Goal: Register for event/course

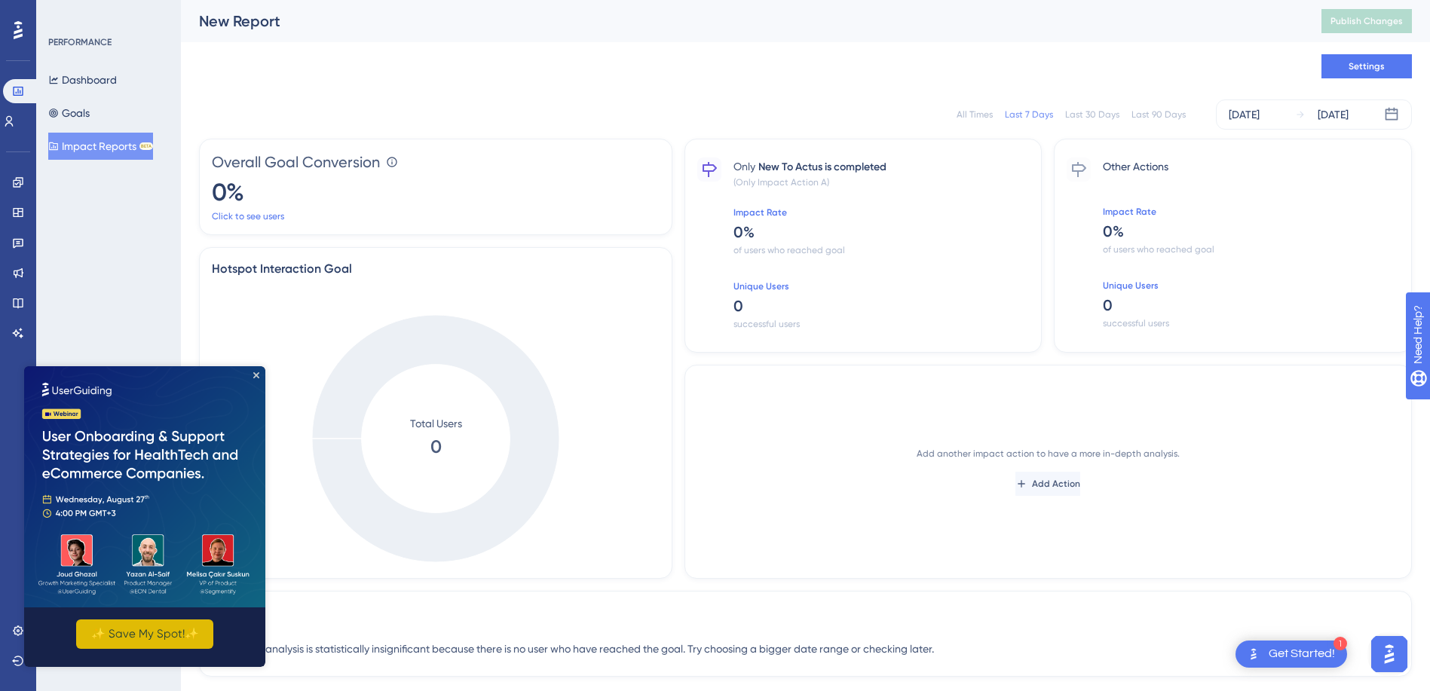
click at [175, 635] on button "✨ Save My Spot!✨" at bounding box center [144, 634] width 137 height 29
click at [155, 630] on button "✨ Save My Spot!✨" at bounding box center [144, 634] width 137 height 29
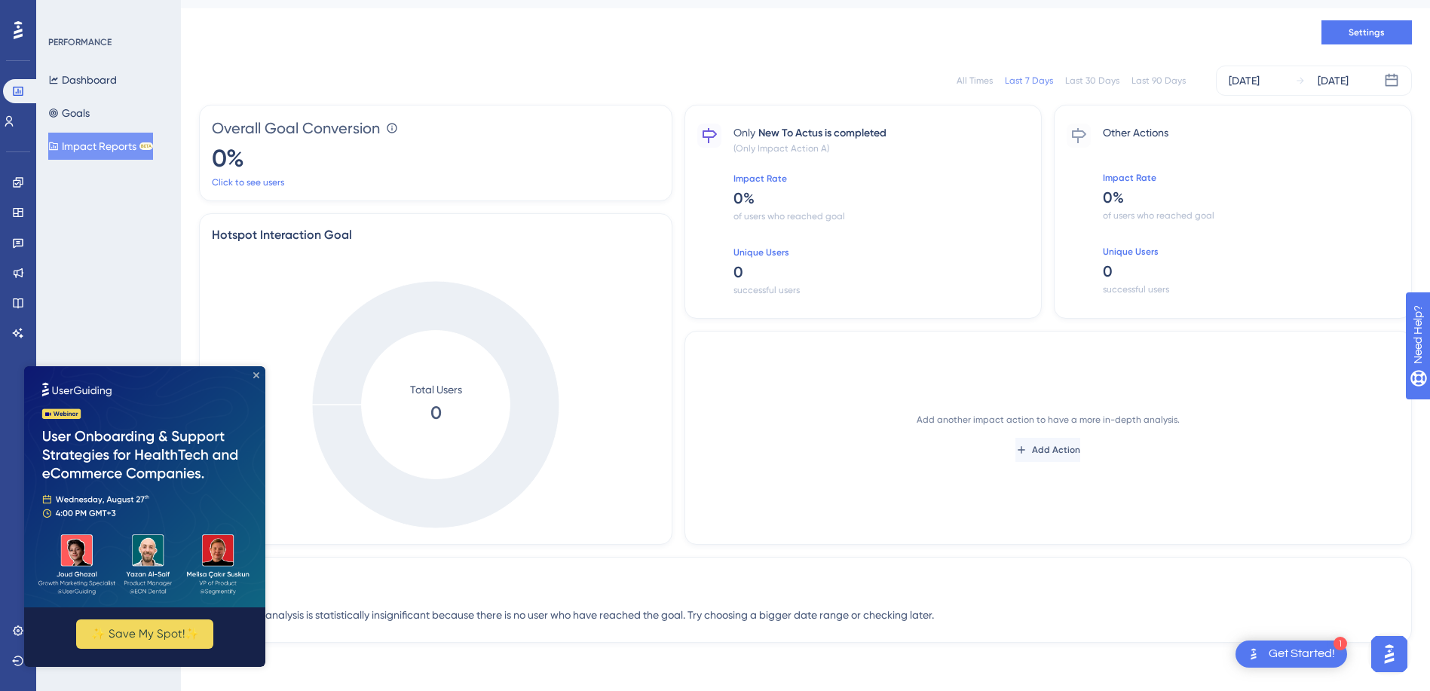
click at [256, 375] on icon "Close Preview" at bounding box center [256, 375] width 6 height 6
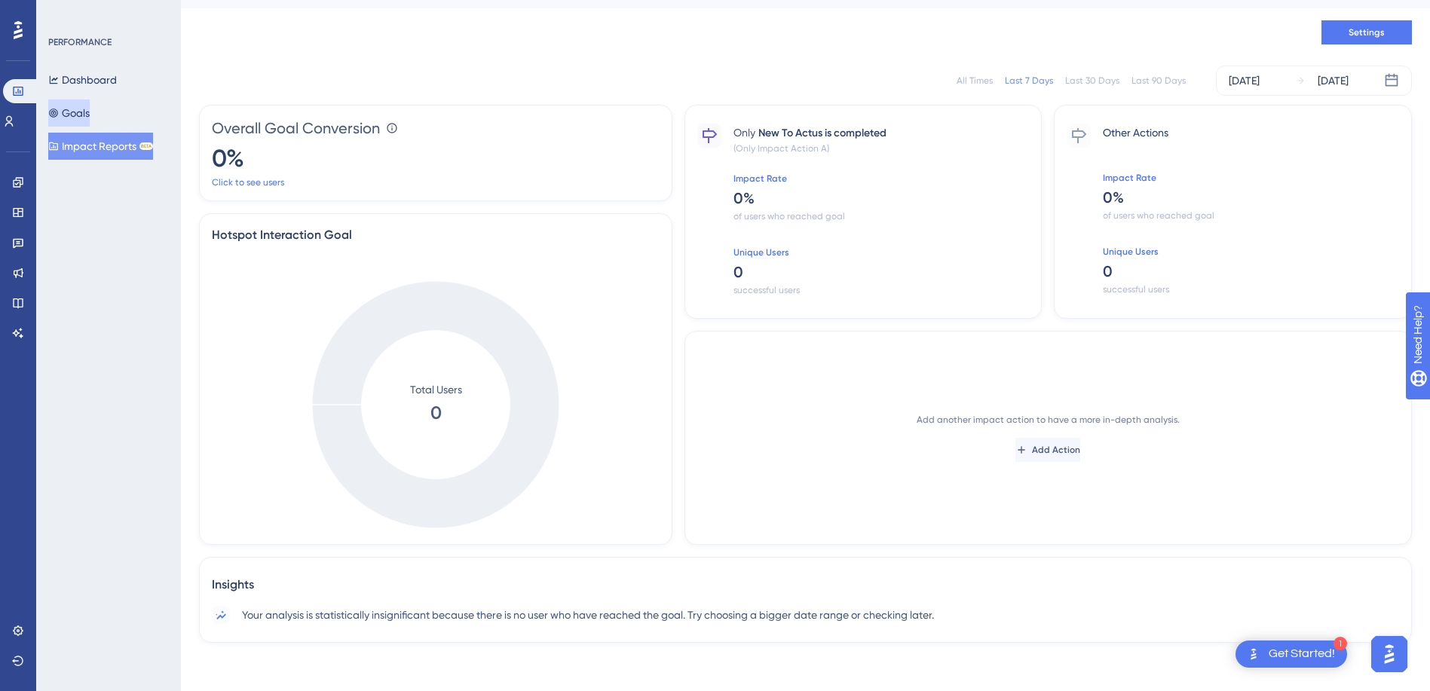
click at [80, 113] on button "Goals" at bounding box center [68, 113] width 41 height 27
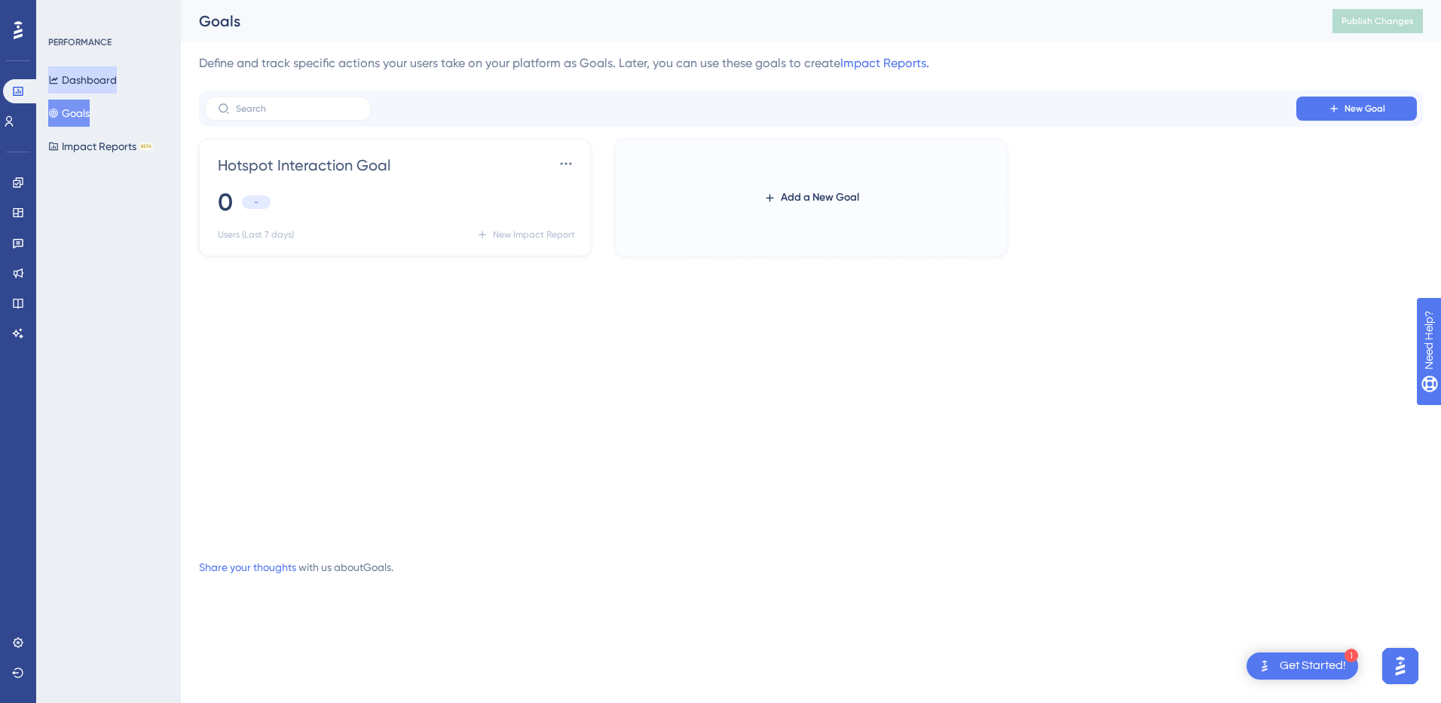
click at [98, 80] on button "Dashboard" at bounding box center [82, 79] width 69 height 27
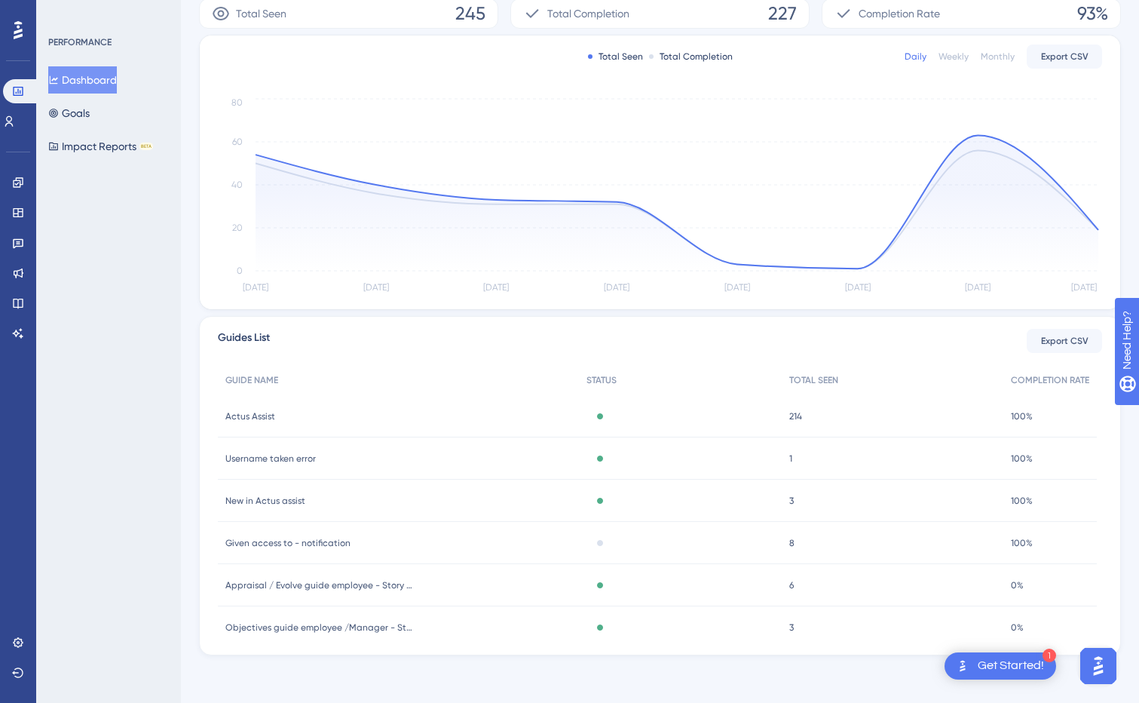
scroll to position [274, 0]
click at [90, 115] on button "Goals" at bounding box center [68, 113] width 41 height 27
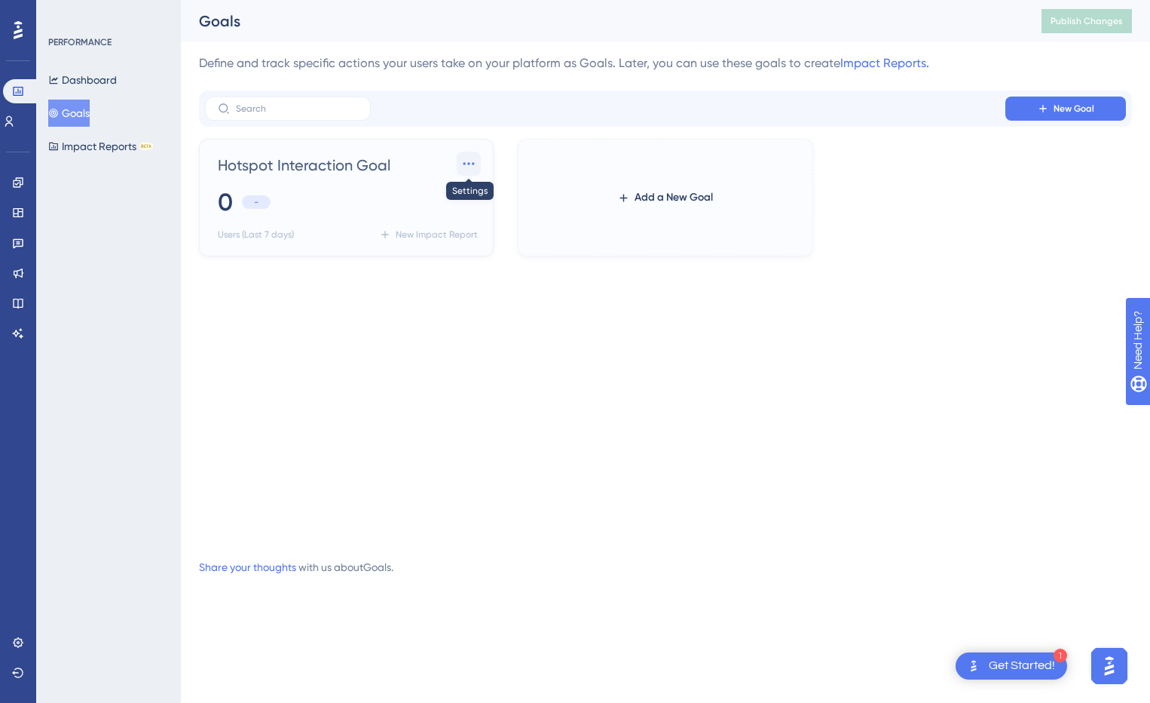
click at [469, 157] on icon at bounding box center [468, 163] width 15 height 15
click at [447, 202] on span "Settings" at bounding box center [440, 207] width 39 height 18
